Goal: Task Accomplishment & Management: Manage account settings

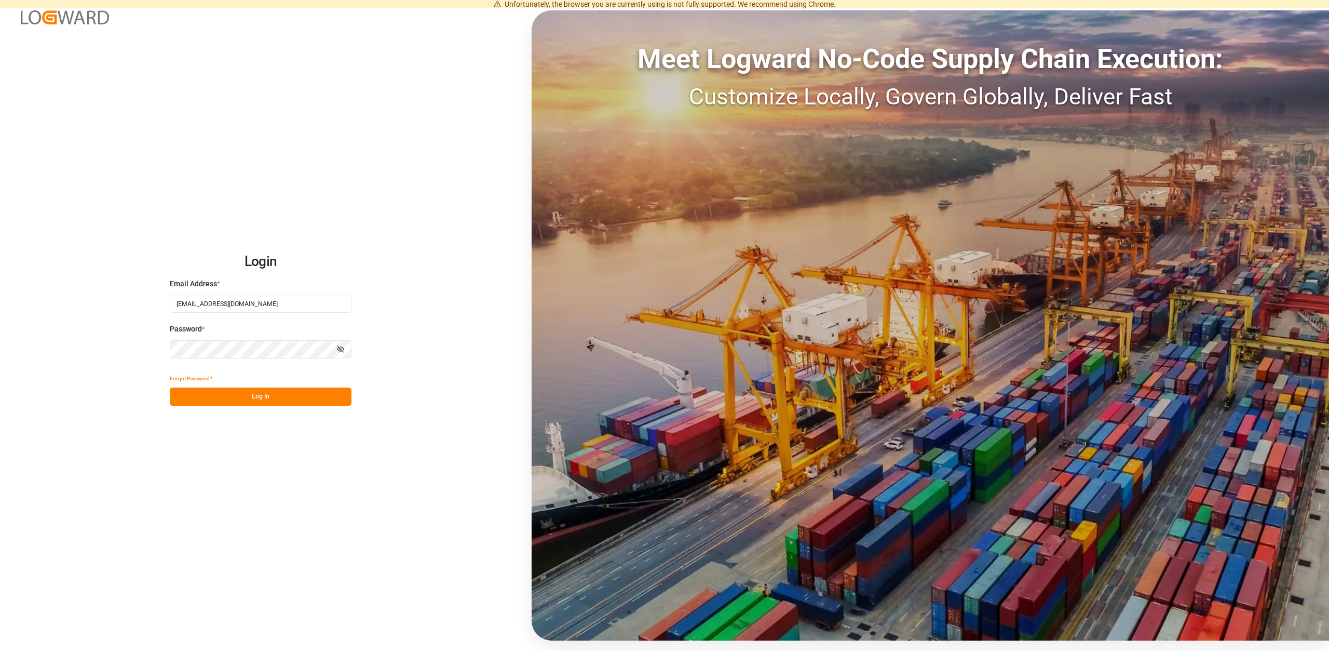
click at [232, 397] on button "Log In" at bounding box center [261, 396] width 182 height 18
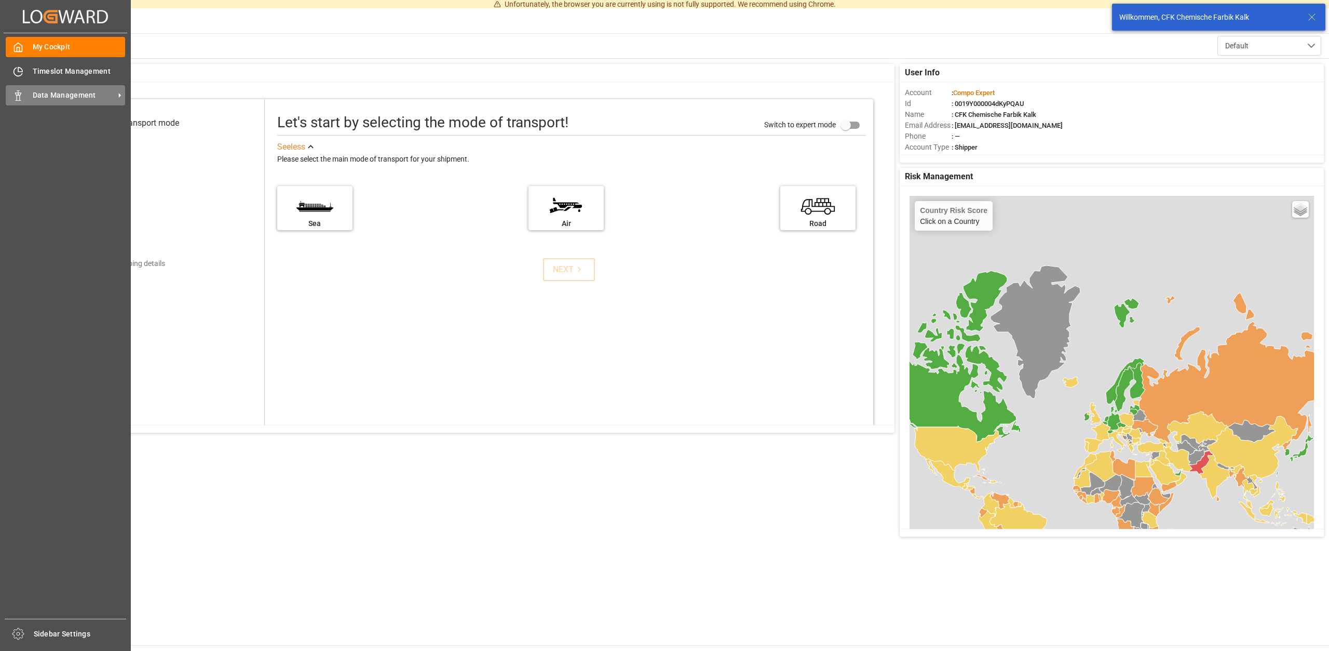
click at [53, 92] on span "Data Management" at bounding box center [74, 95] width 82 height 11
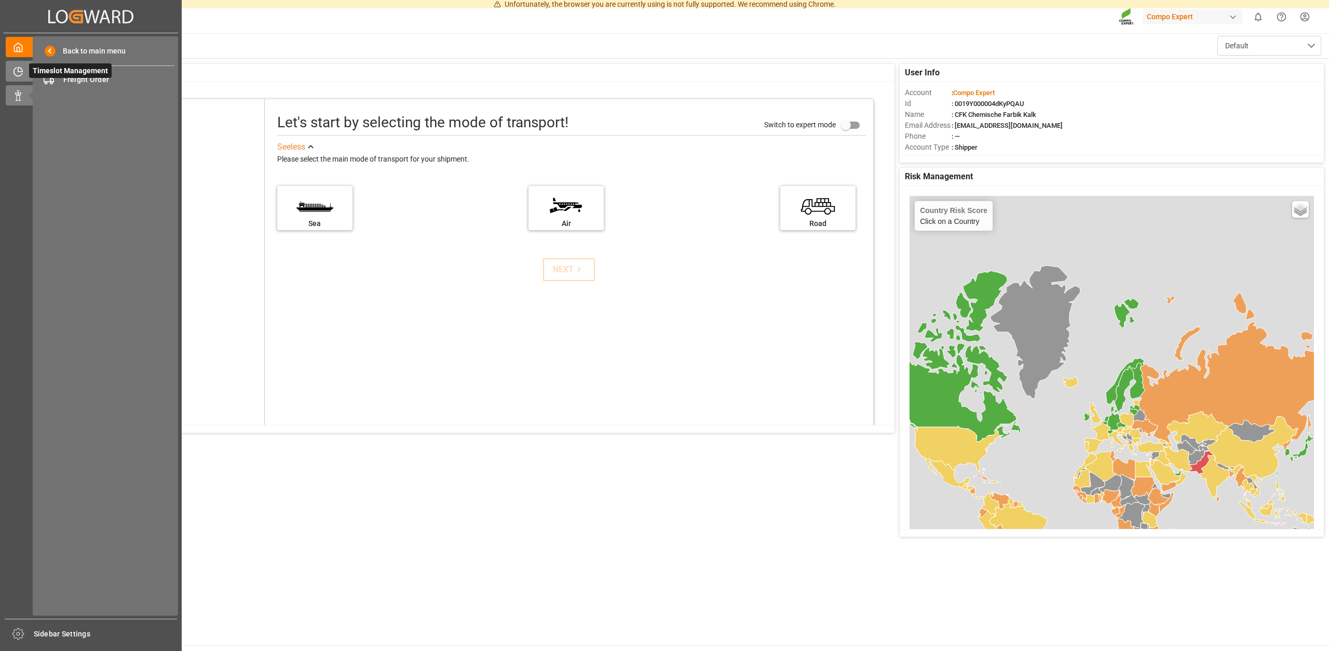
click at [19, 71] on icon at bounding box center [18, 71] width 10 height 10
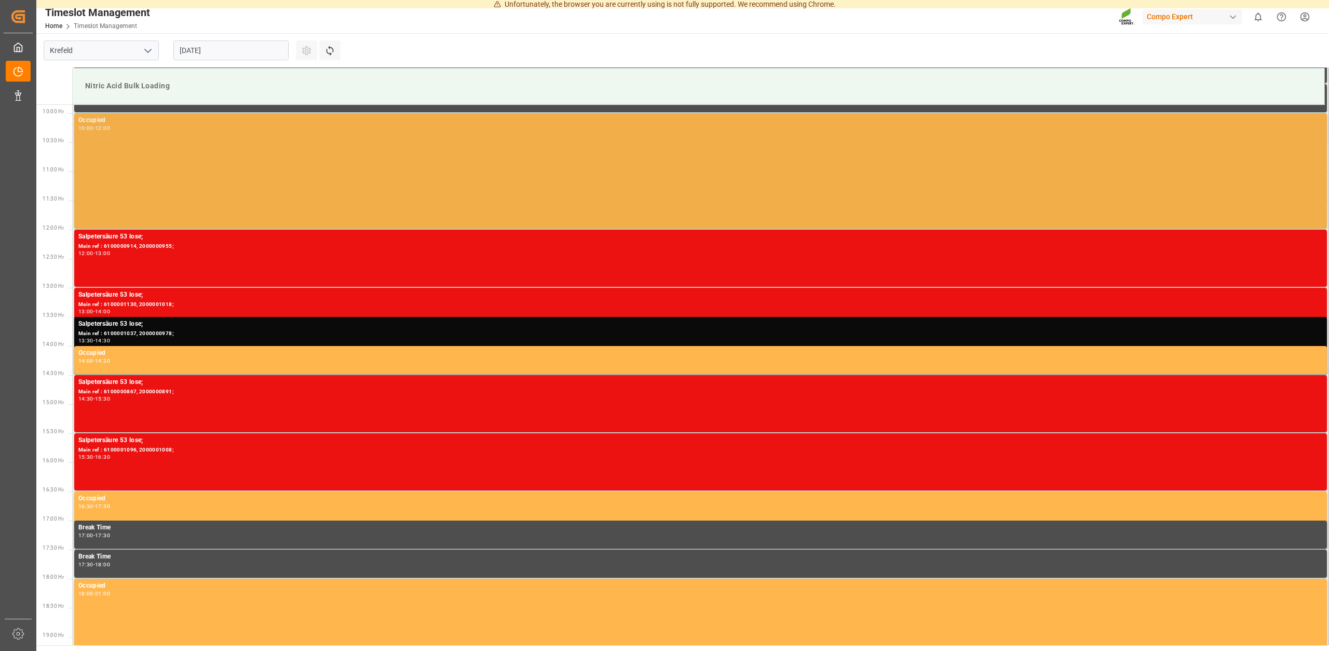
scroll to position [575, 0]
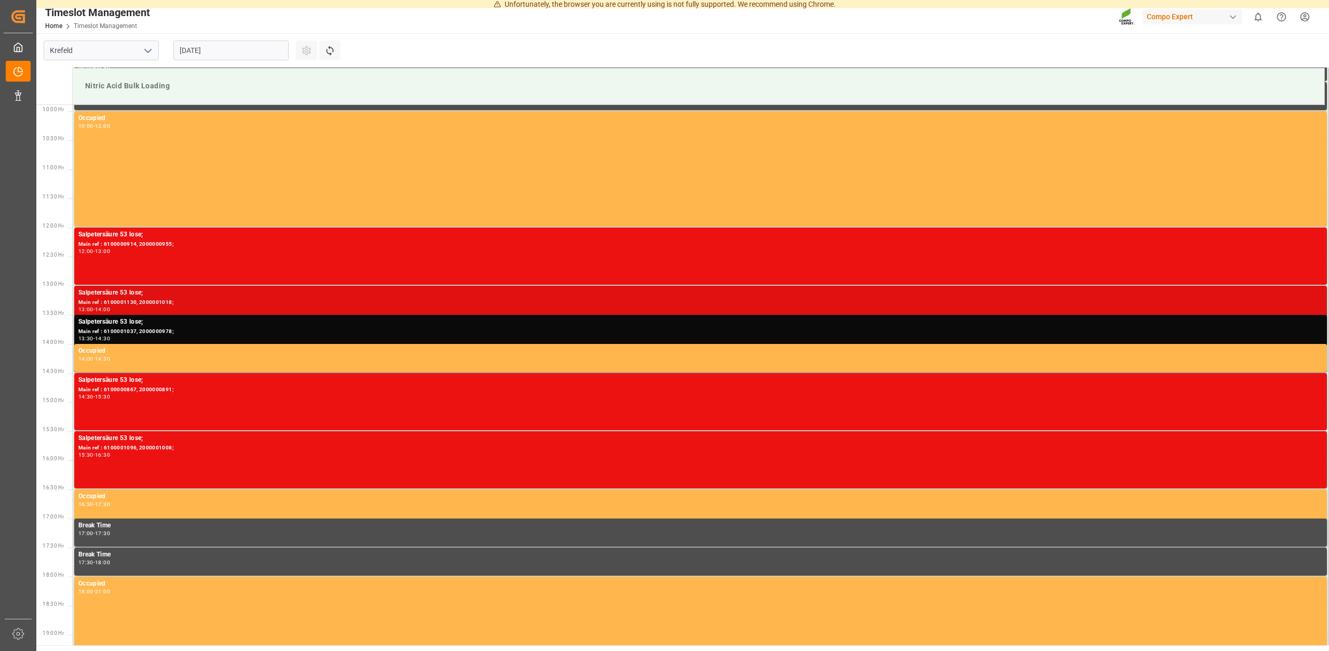
click at [113, 296] on div "Salpetersäure 53 lose;" at bounding box center [700, 293] width 1244 height 10
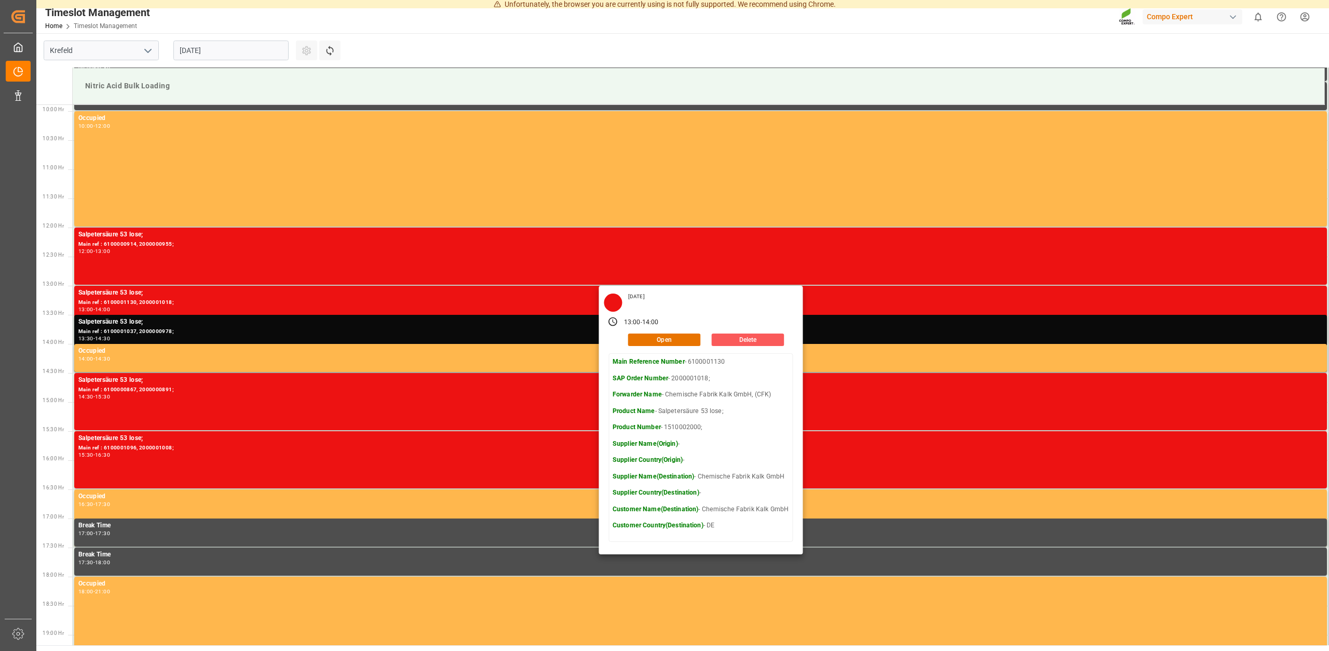
click at [736, 340] on button "Delete" at bounding box center [748, 339] width 73 height 12
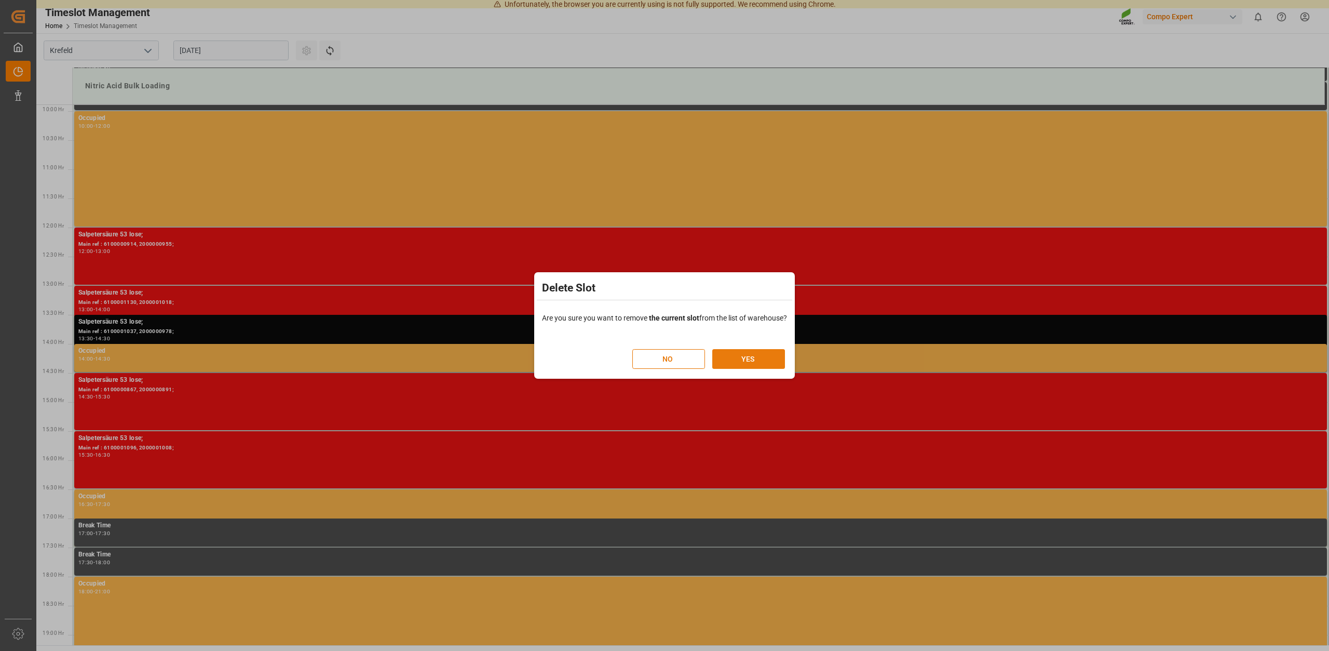
click at [750, 358] on button "YES" at bounding box center [748, 359] width 73 height 20
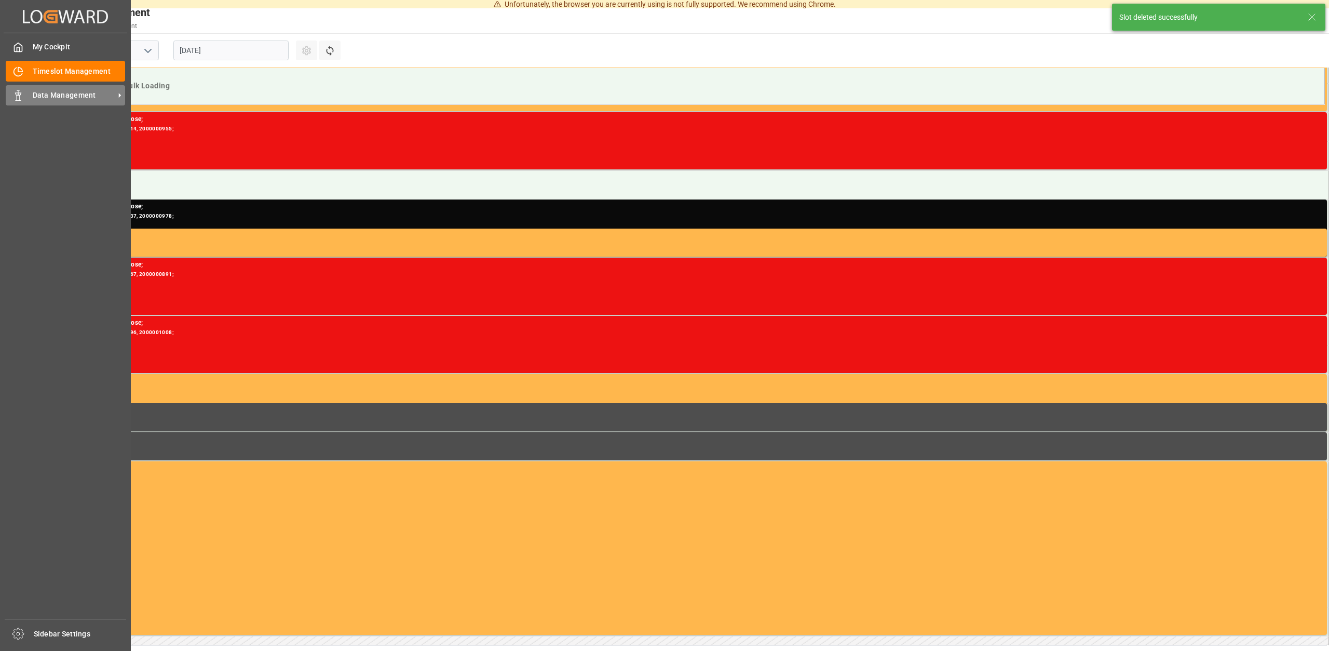
scroll to position [691, 0]
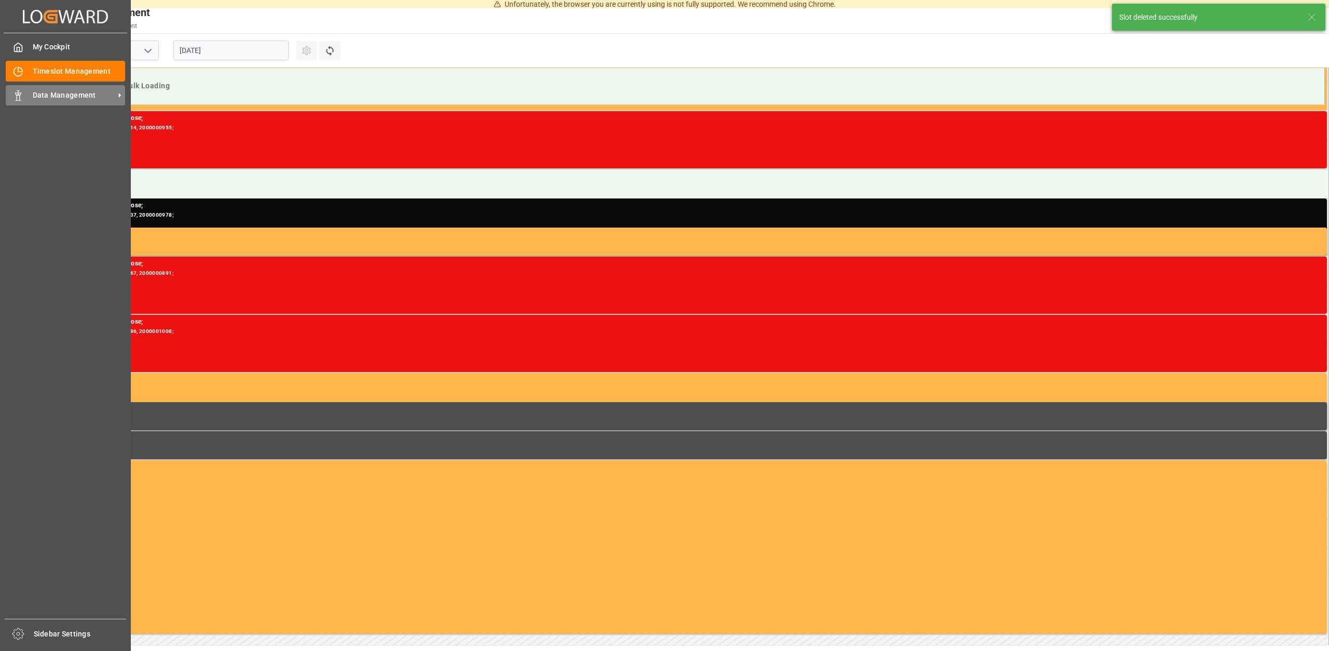
click at [63, 94] on span "Data Management" at bounding box center [74, 95] width 82 height 11
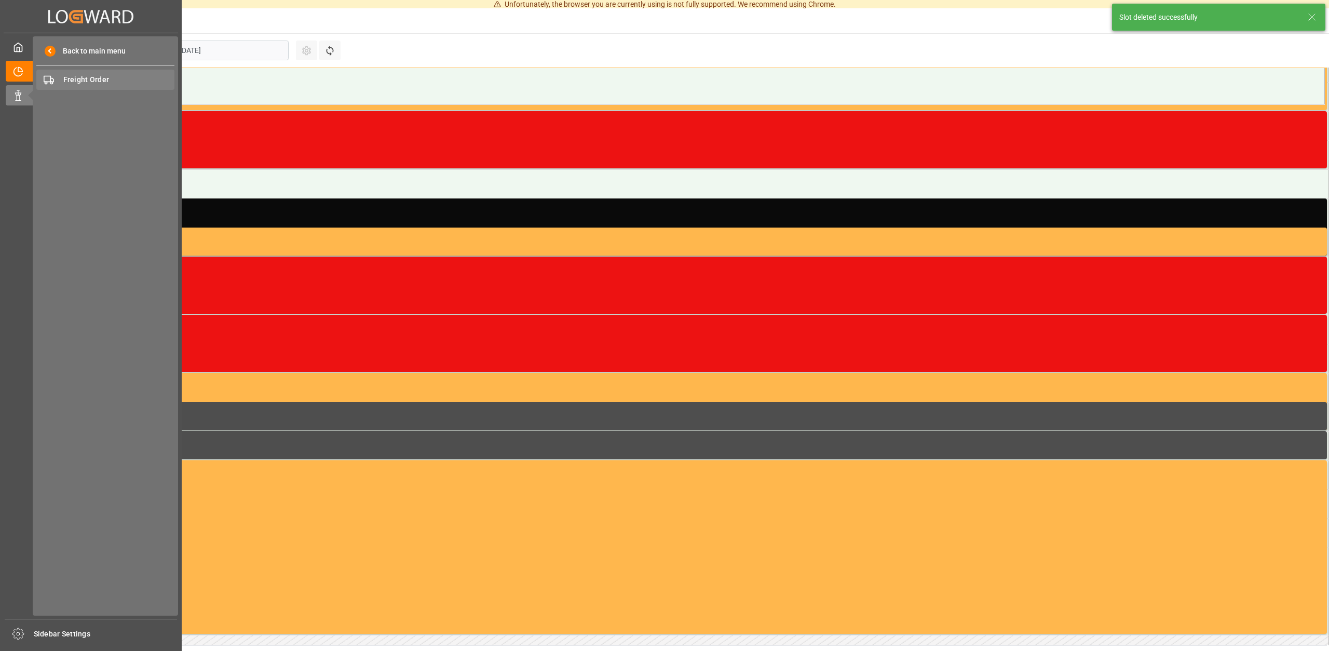
click at [88, 75] on span "Freight Order" at bounding box center [119, 79] width 112 height 11
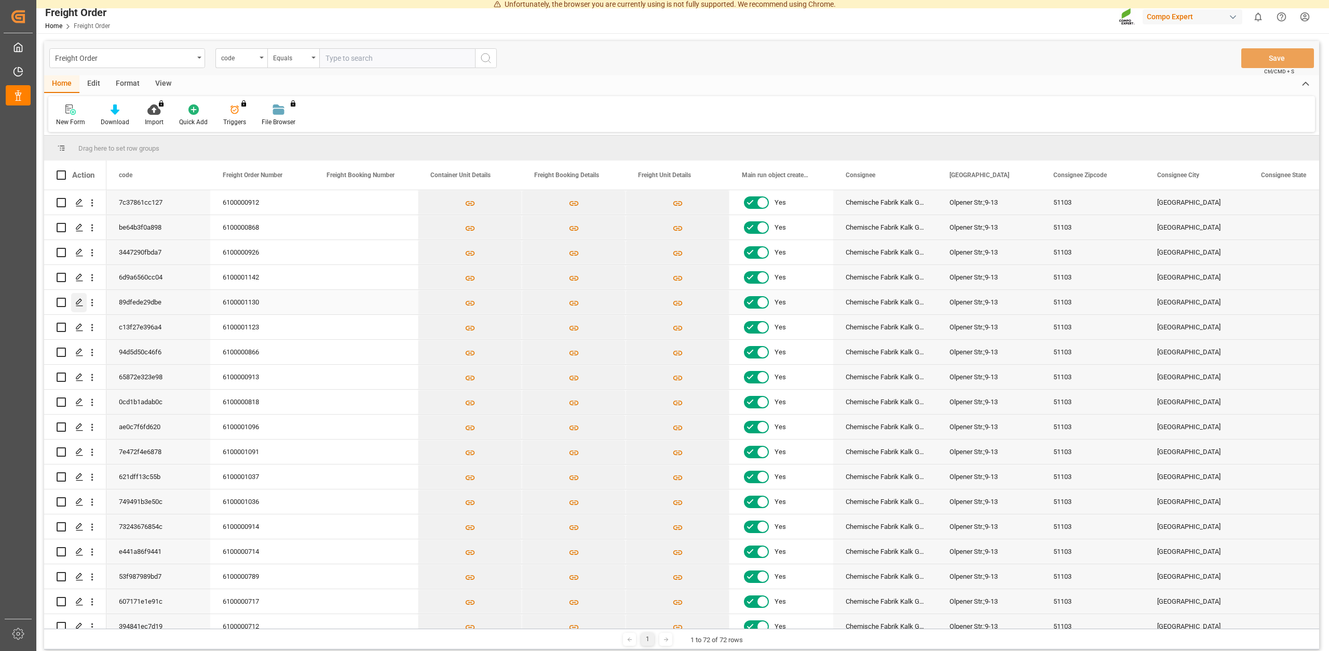
click at [79, 302] on icon "Press SPACE to select this row." at bounding box center [79, 302] width 8 height 8
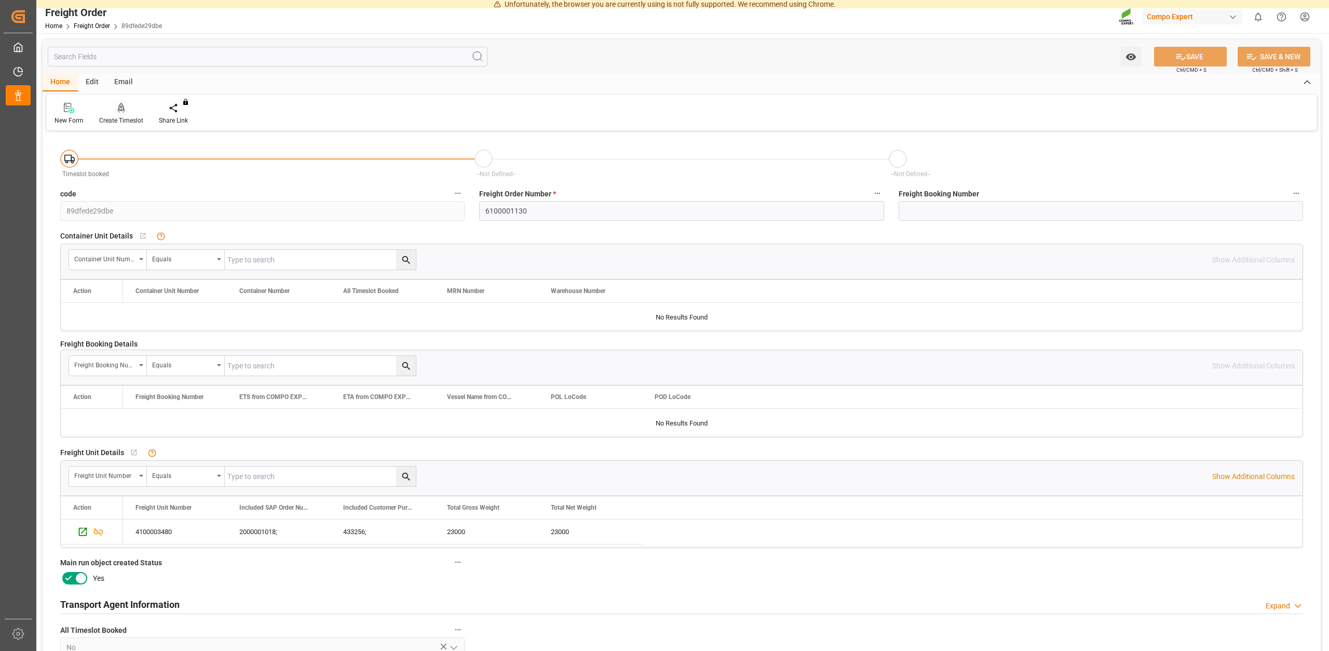
click at [123, 123] on div "Create Timeslot" at bounding box center [121, 120] width 44 height 9
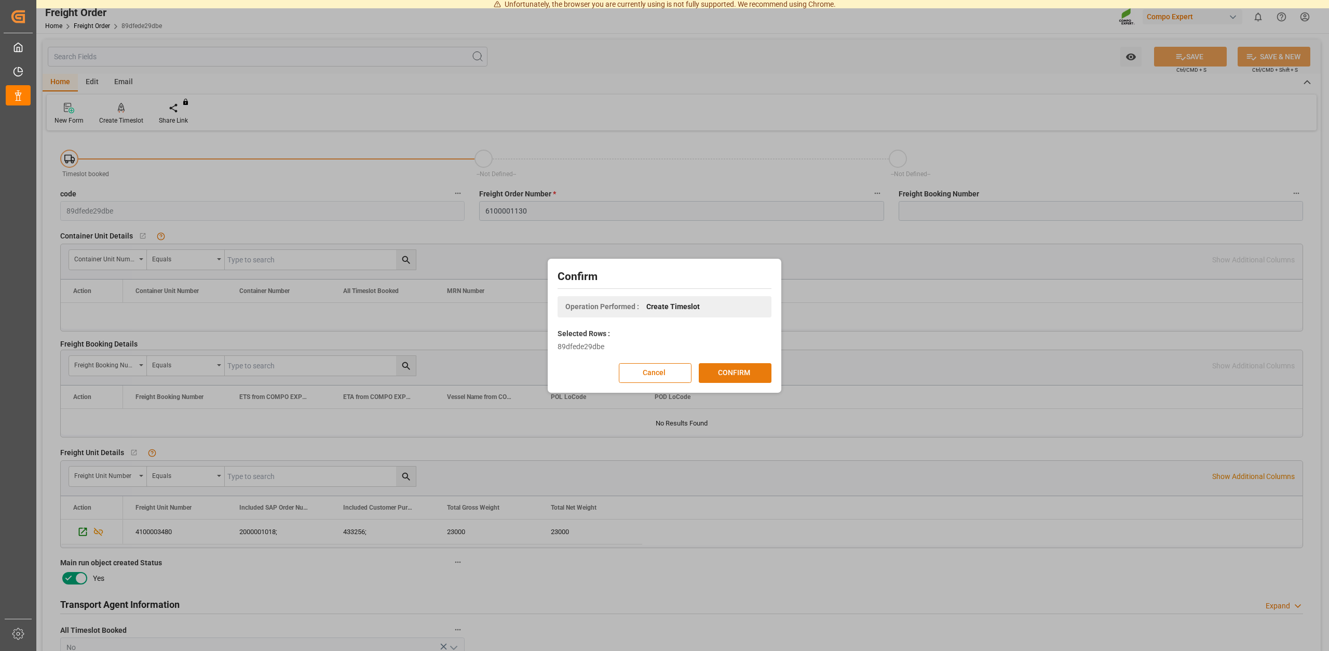
click at [728, 371] on button "CONFIRM" at bounding box center [735, 373] width 73 height 20
click at [722, 148] on div "Confirm Operation Performed : Create Timeslot Selected Rows : 89dfede29dbe Canc…" at bounding box center [664, 325] width 1329 height 651
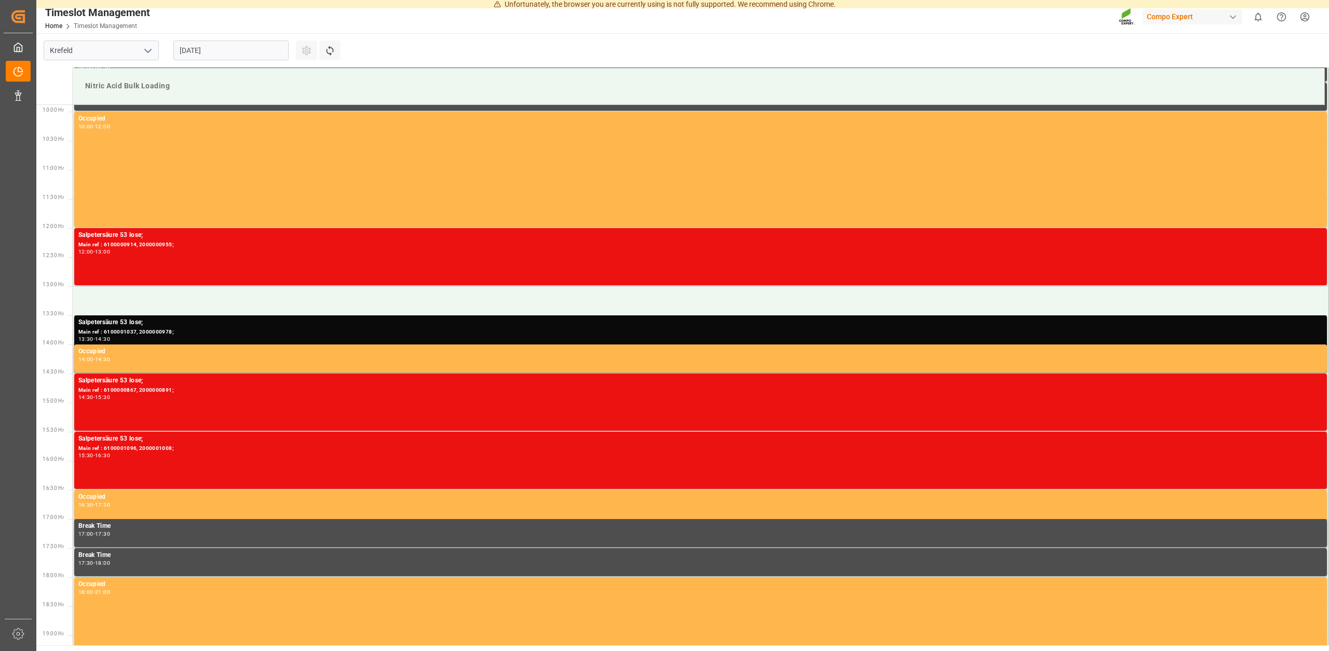
scroll to position [575, 0]
click at [202, 50] on input "[DATE]" at bounding box center [230, 50] width 115 height 20
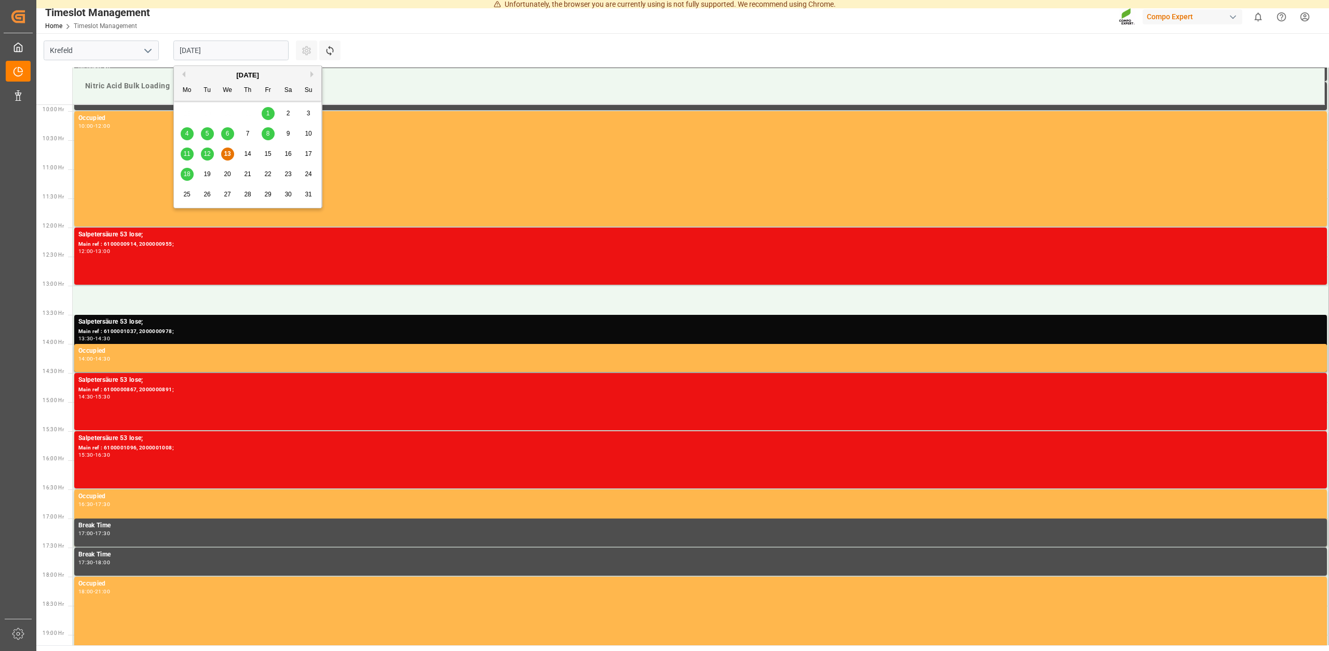
click at [249, 156] on span "14" at bounding box center [247, 153] width 7 height 7
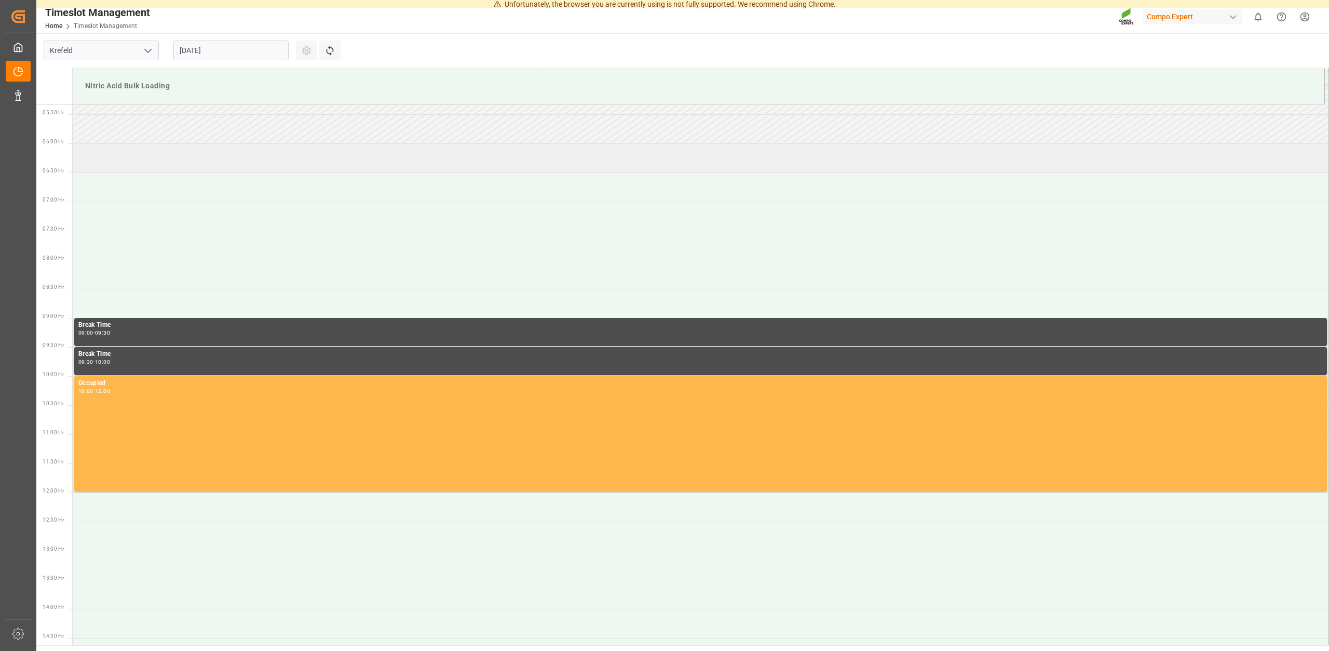
scroll to position [257, 0]
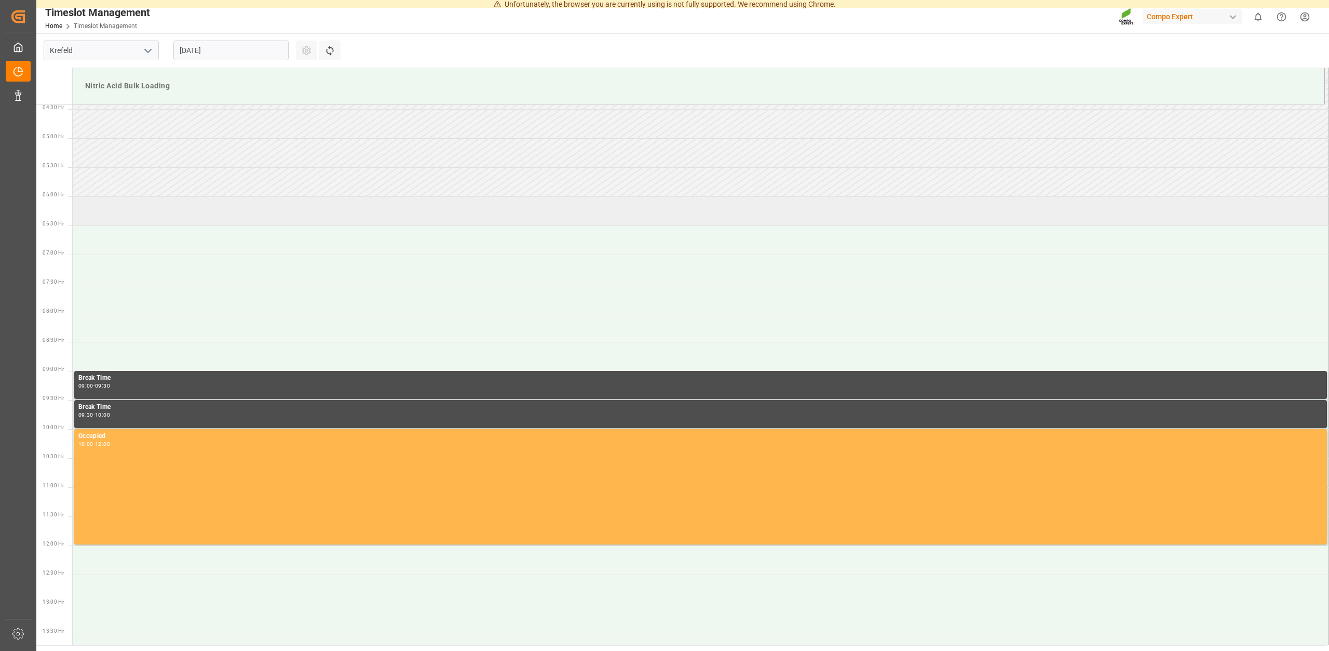
click at [131, 214] on td at bounding box center [701, 210] width 1256 height 29
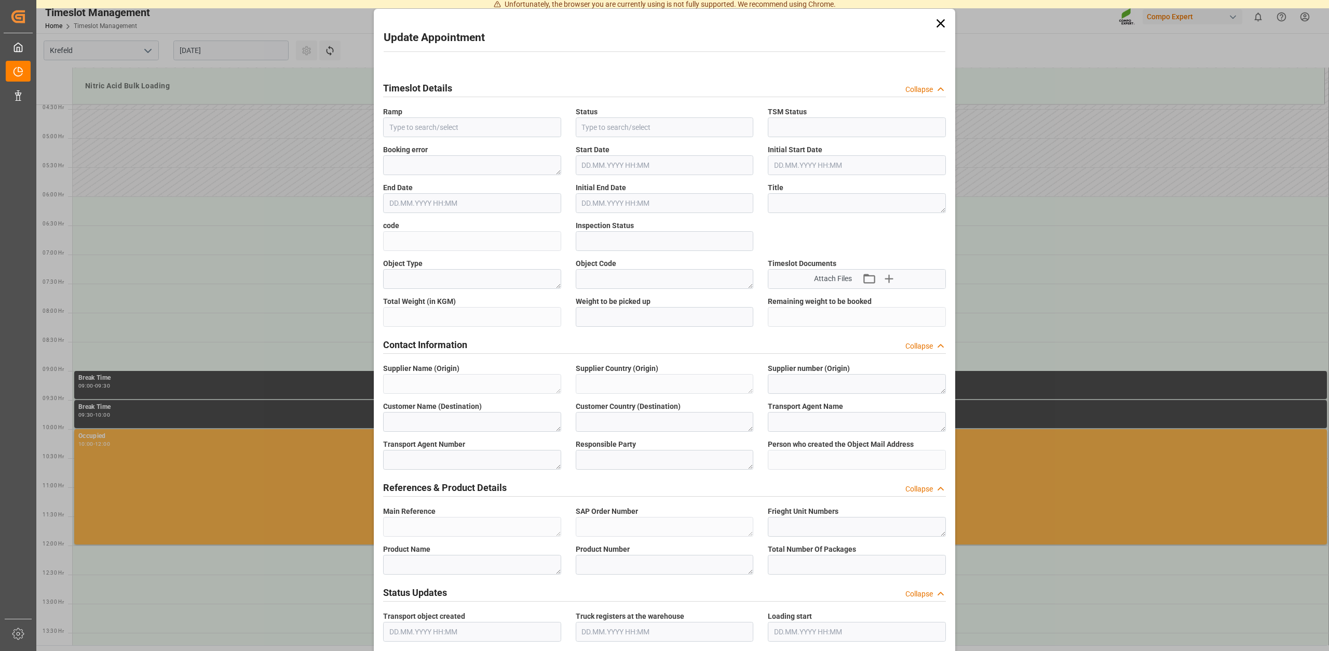
type input "Nitric Acid Bulk Loading"
type input "Transport object created"
type input "Booked"
type input "65ef841cbf5f"
type input "Open"
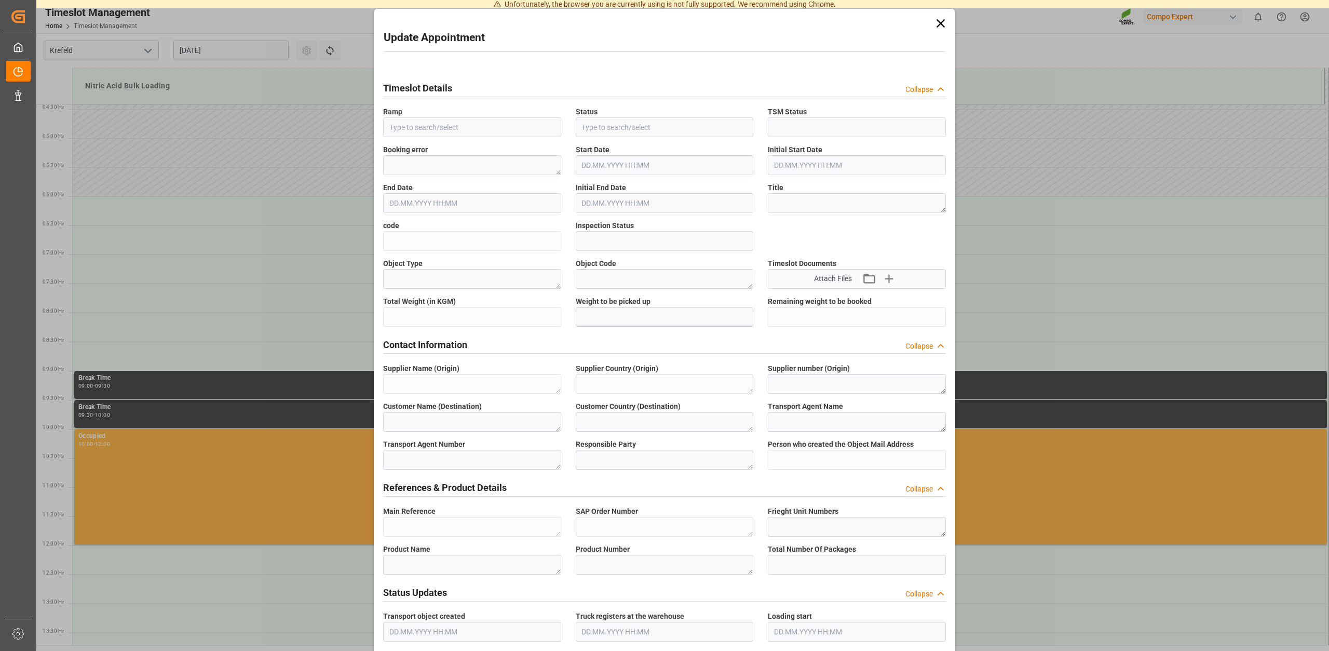
type textarea "Main-Run"
type textarea "SP_EWM"
type textarea "Chemische Fabrik Kalk GmbH"
type textarea "DE"
type textarea "Chemische Fabrik Kalk GmbH, (CFK)"
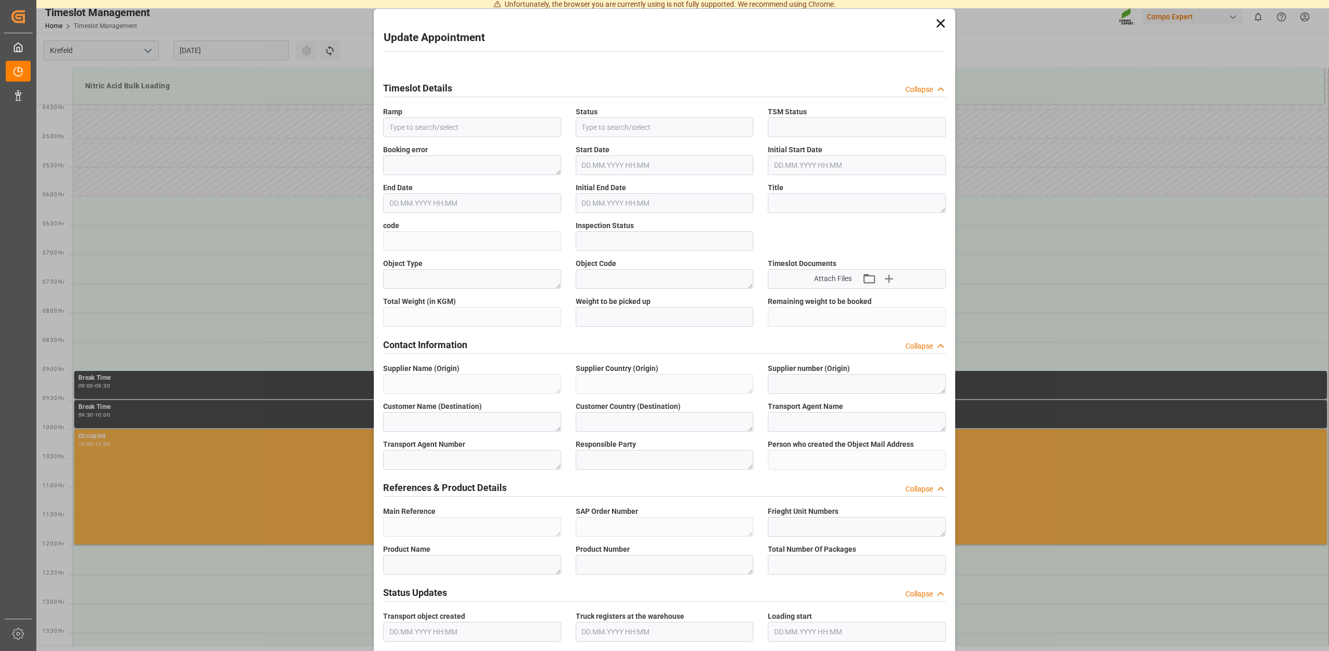
type textarea "5355955"
type textarea "Compo Expert"
type input "christina.schley@compo-expert.com"
type textarea "6100001130"
type textarea "2000001018;"
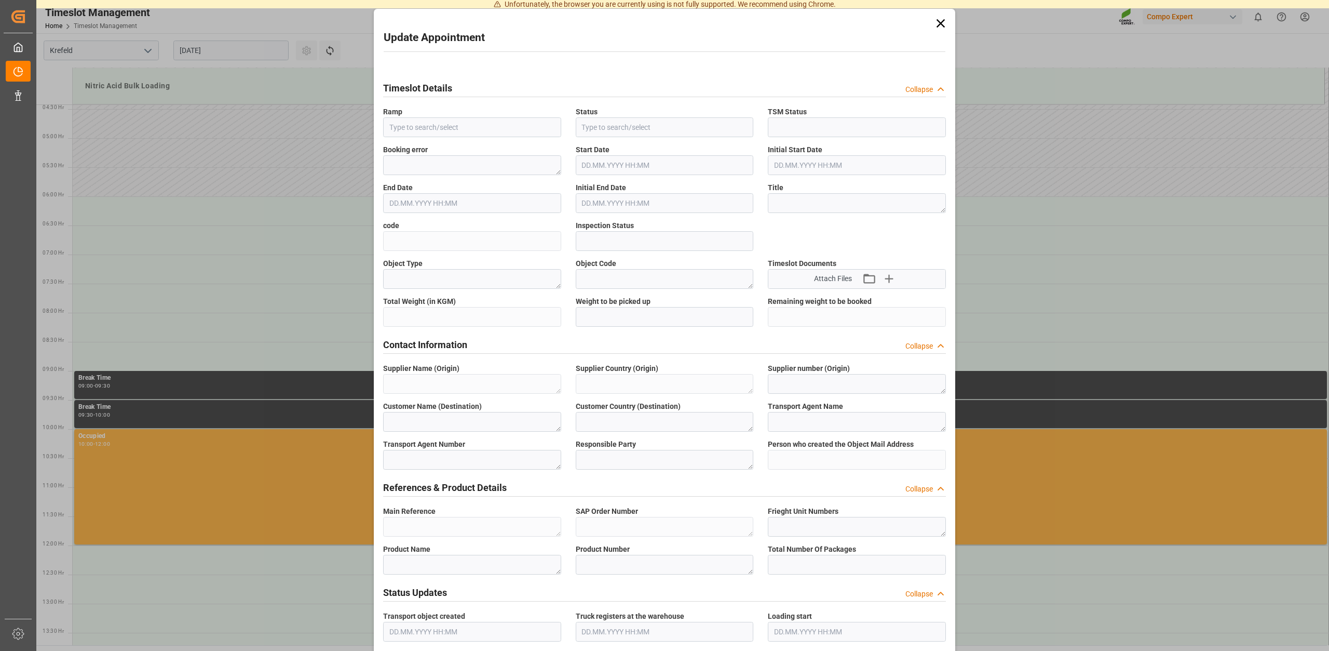
type textarea "4100003480;"
type textarea "Salpetersäure 53 lose;"
type textarea "1510002000;"
type textarea "Z100"
type textarea "3500"
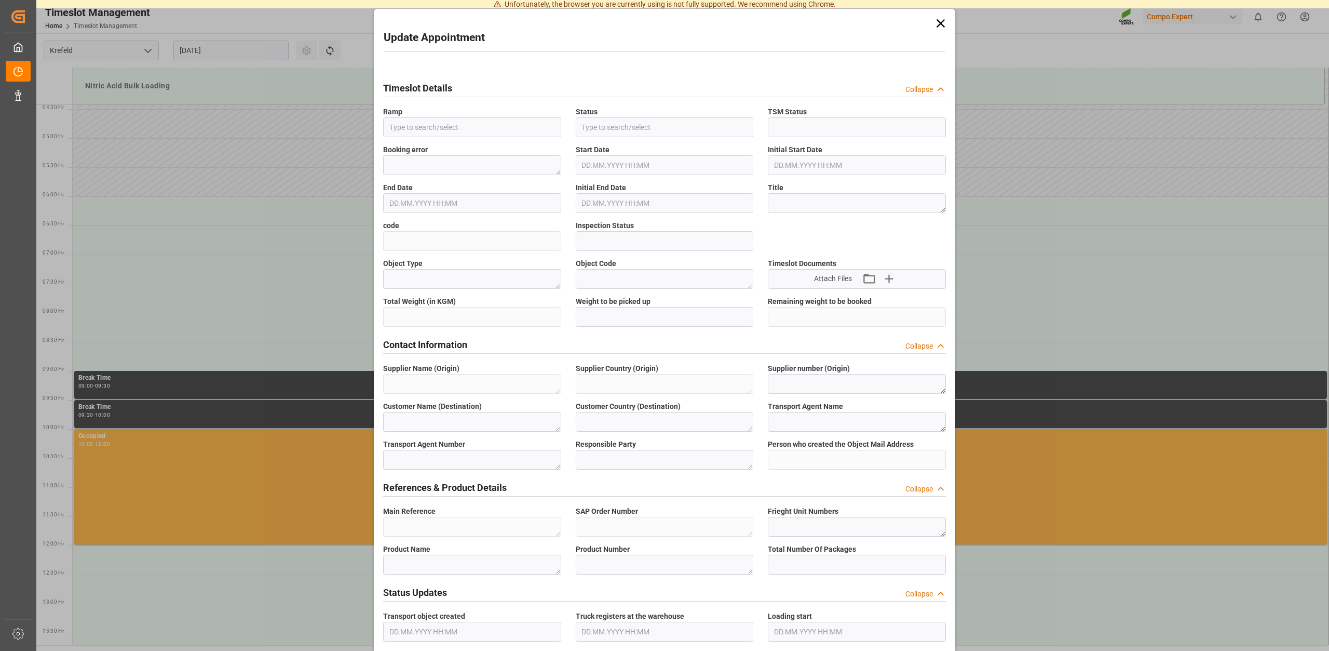
type input "6100001130"
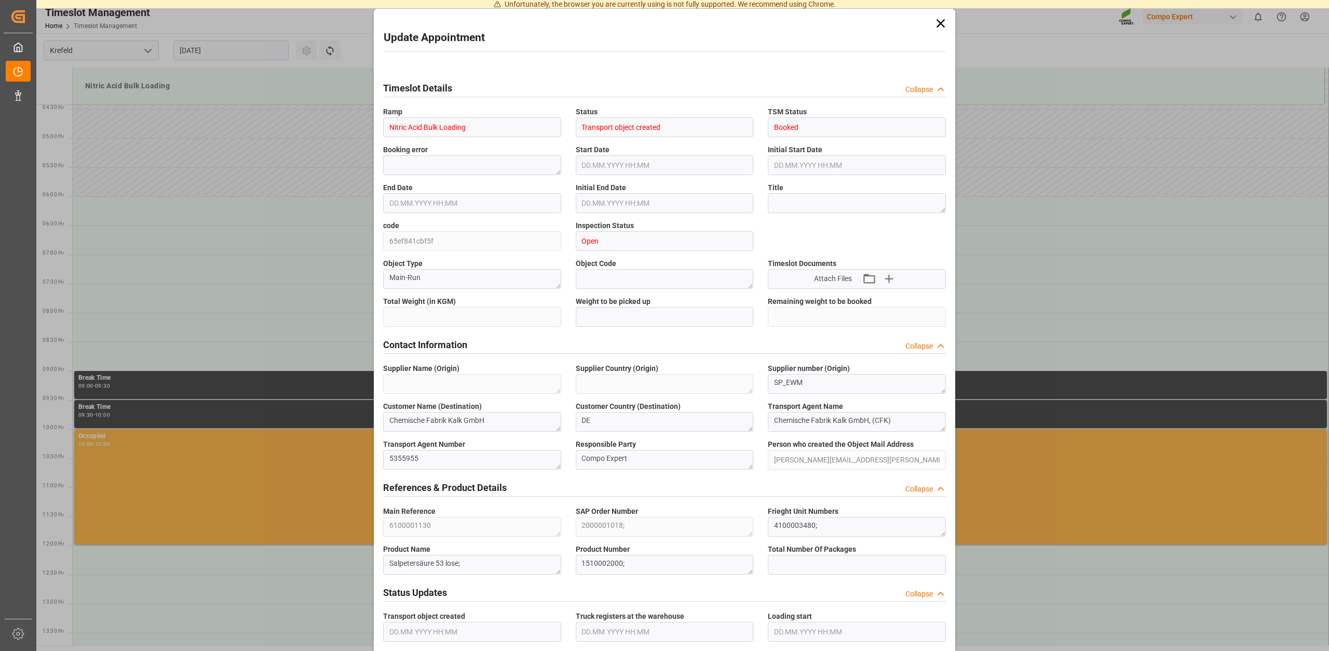
type input "23000"
type input "0"
type input "14.08.2025 06:00"
type input "14.08.2025 06:30"
type input "12.08.2025 08:54"
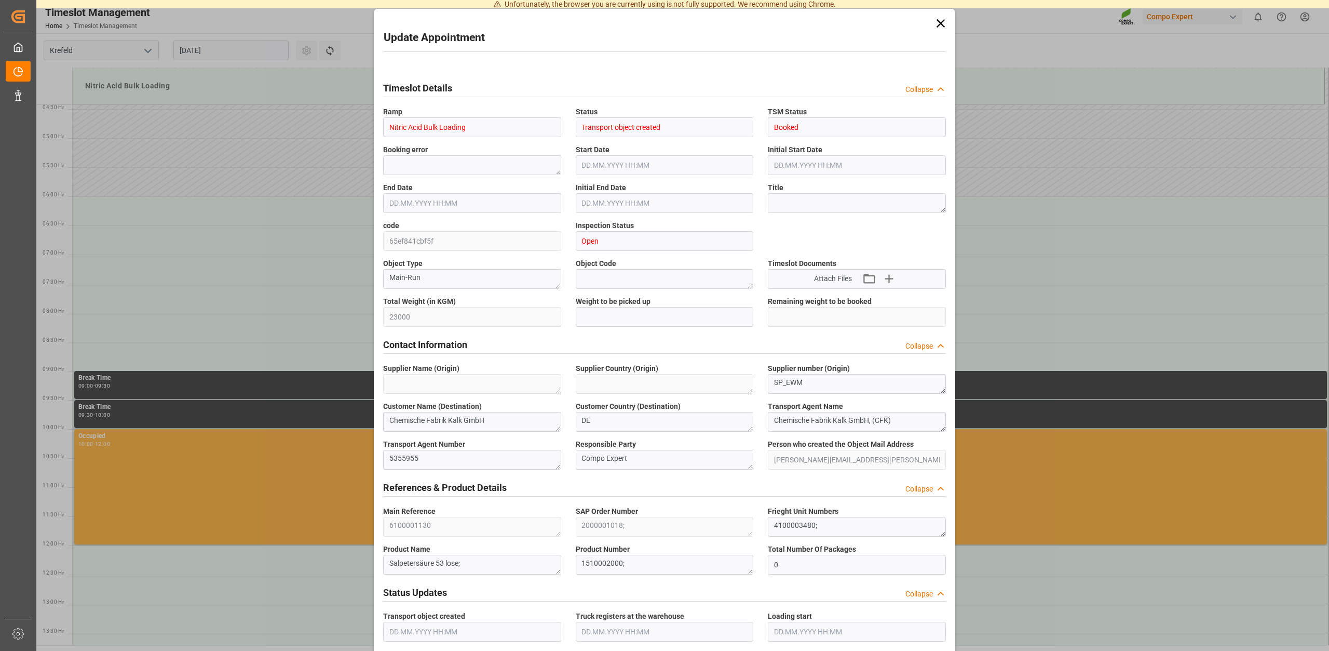
type input "13.08.2025 09:04"
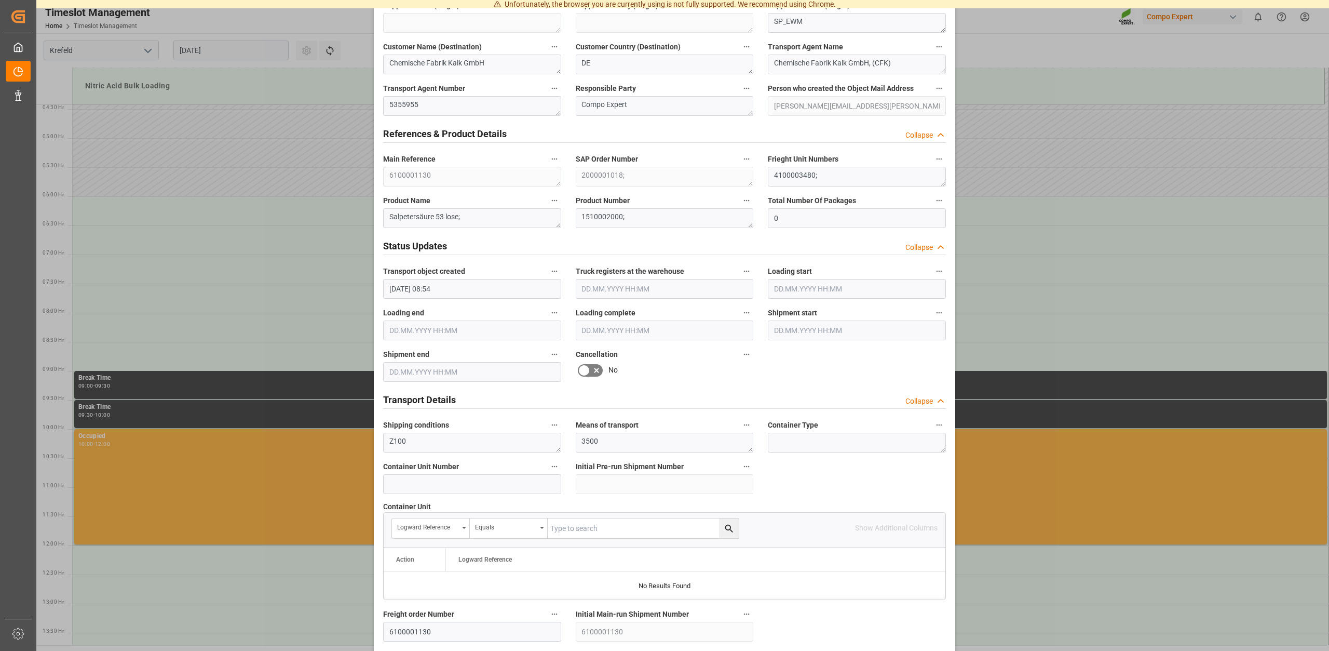
scroll to position [791, 0]
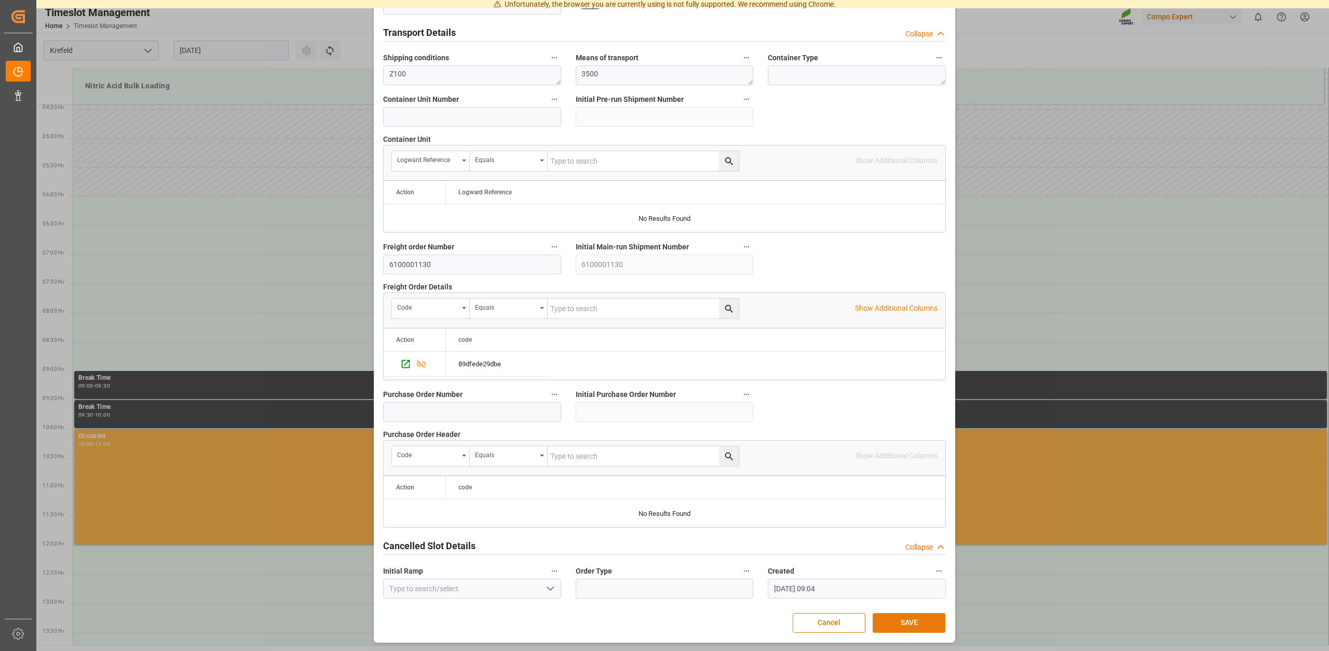
click at [903, 621] on button "SAVE" at bounding box center [909, 623] width 73 height 20
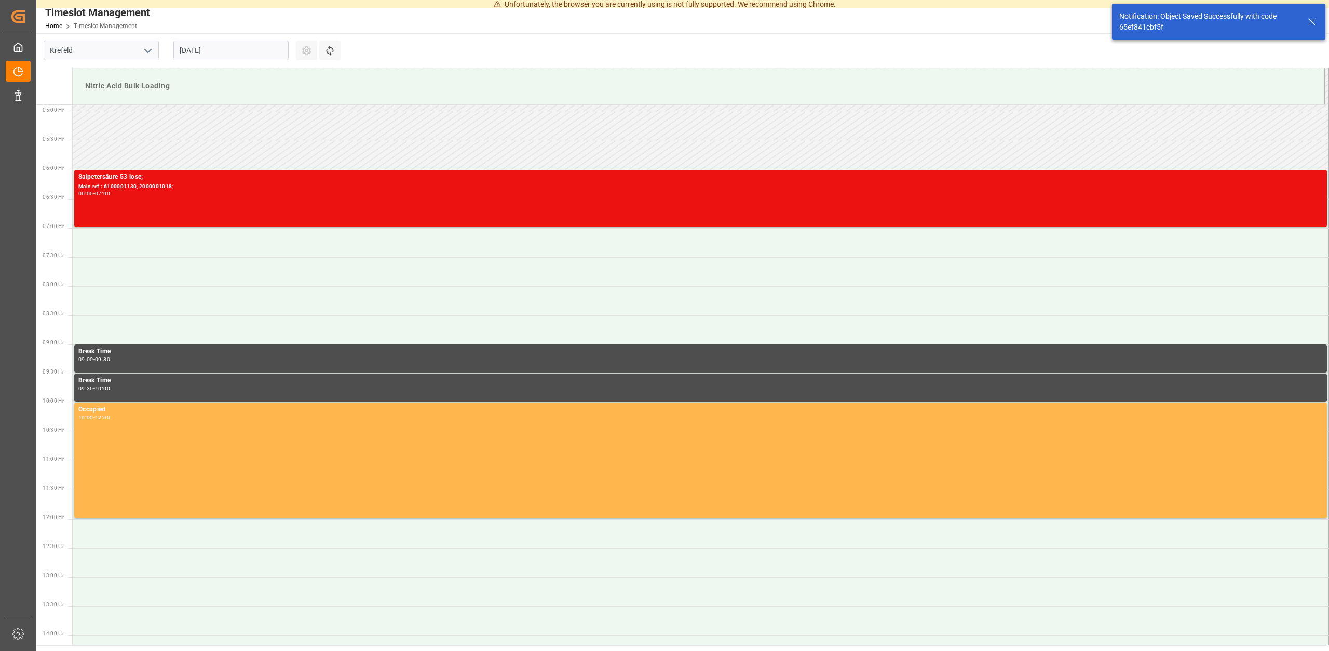
scroll to position [284, 0]
